Goal: Task Accomplishment & Management: Manage account settings

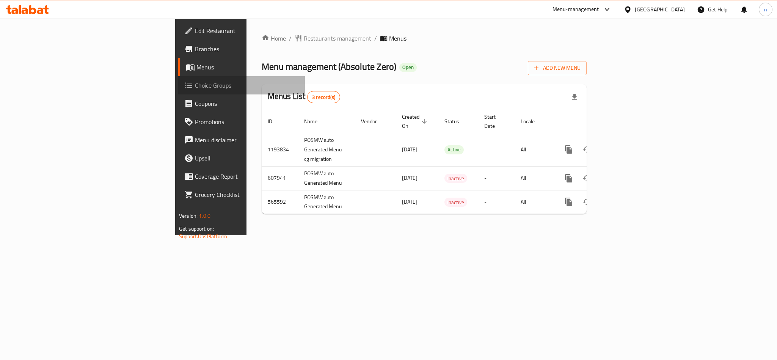
click at [195, 86] on span "Choice Groups" at bounding box center [247, 85] width 104 height 9
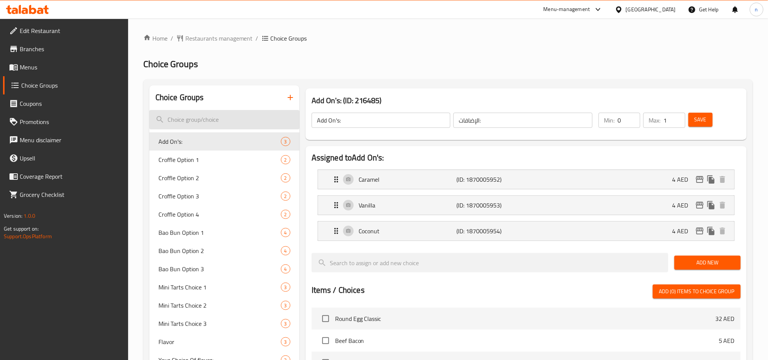
click at [176, 127] on input "search" at bounding box center [224, 119] width 150 height 19
paste input "Extra shot"
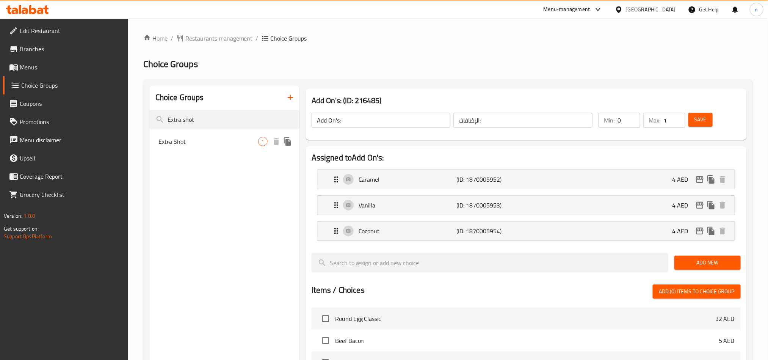
type input "Extra shot"
click at [184, 137] on span "Extra Shot" at bounding box center [209, 141] width 100 height 9
type input "Extra Shot"
type input "شوت اضافي"
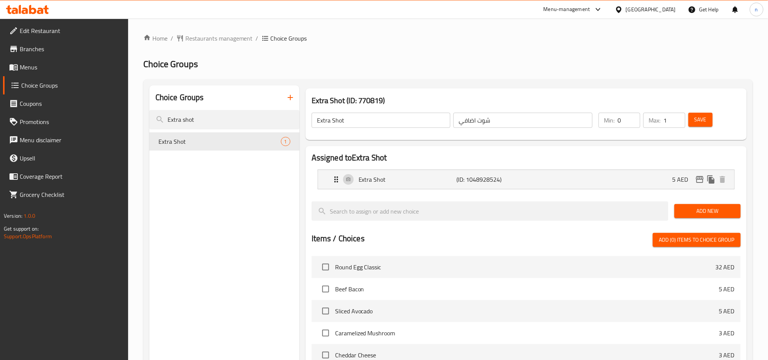
drag, startPoint x: 201, startPoint y: 121, endPoint x: 137, endPoint y: 114, distance: 64.1
click at [137, 114] on div "Home / Restaurants management / Choice Groups Choice Groups Choice Groups Extra…" at bounding box center [448, 286] width 640 height 534
paste input "Selection of milk:"
drag, startPoint x: 200, startPoint y: 122, endPoint x: 58, endPoint y: 122, distance: 142.2
click at [62, 123] on div "Edit Restaurant Branches Menus Choice Groups Coupons Promotions Menu disclaimer…" at bounding box center [384, 286] width 768 height 534
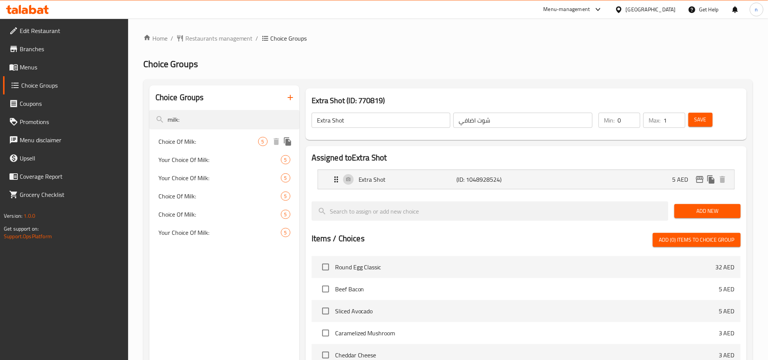
type input "milk:"
click at [192, 139] on span "Choice Of Milk:" at bounding box center [209, 141] width 100 height 9
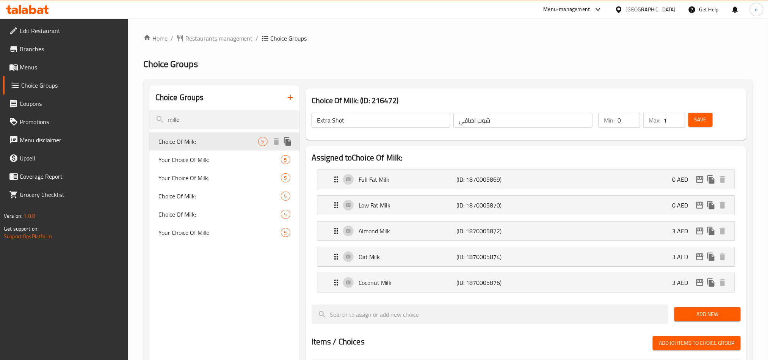
type input "Choice Of Milk:"
type input "إختيار الحليب:"
type input "1"
click at [267, 162] on div "Your Choice Of Milk: 5" at bounding box center [224, 160] width 150 height 18
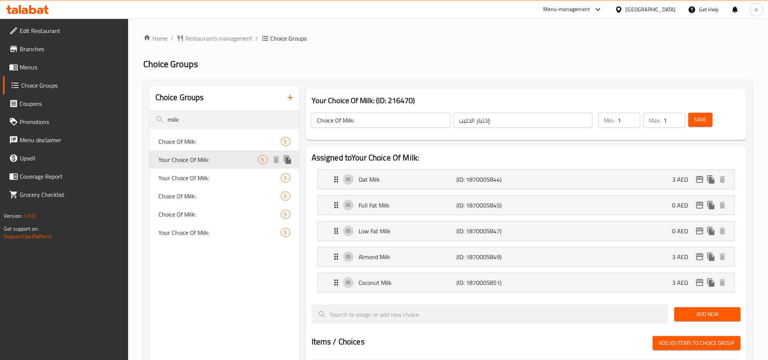
type input "Your Choice Of Milk:"
type input "إختيارك من الحليب:"
click at [221, 39] on span "Restaurants management" at bounding box center [219, 38] width 68 height 9
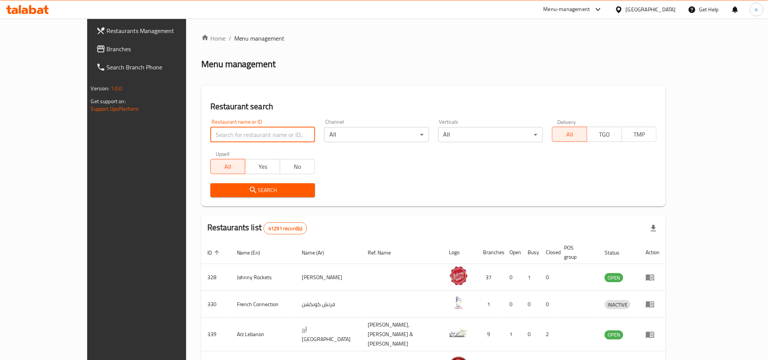
click at [221, 133] on input "search" at bounding box center [262, 134] width 105 height 15
paste input "13865"
type input "13865"
click button "Search" at bounding box center [262, 190] width 105 height 14
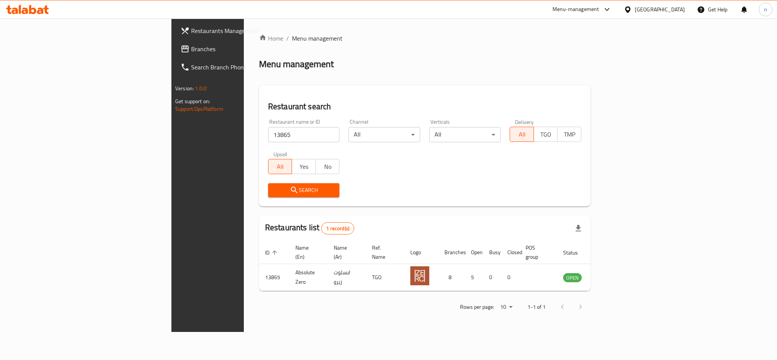
click at [642, 10] on div "[GEOGRAPHIC_DATA]" at bounding box center [660, 9] width 50 height 8
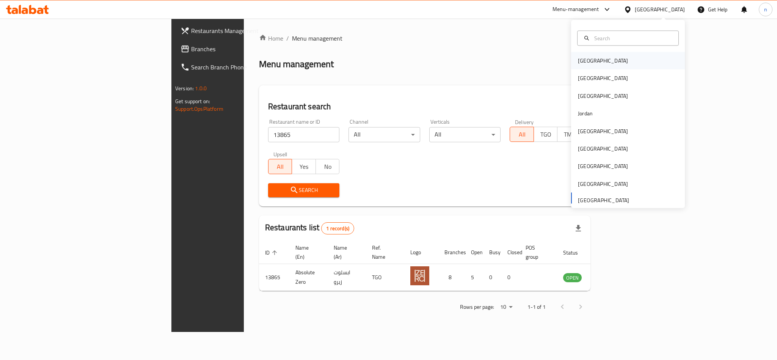
click at [619, 52] on div "[GEOGRAPHIC_DATA]" at bounding box center [628, 60] width 114 height 17
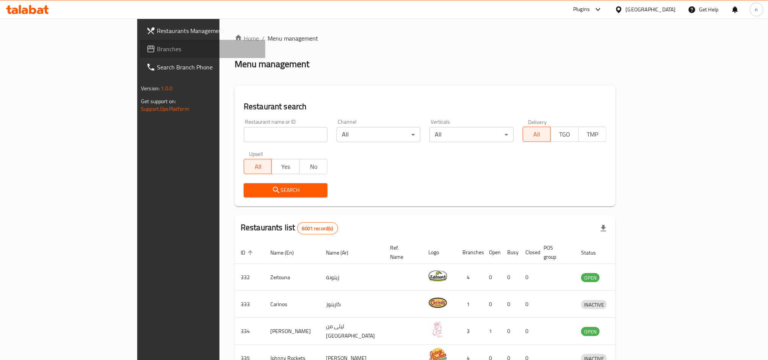
click at [157, 47] on span "Branches" at bounding box center [208, 48] width 102 height 9
